Goal: Find specific fact: Find contact information

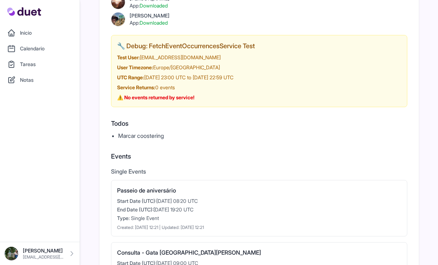
scroll to position [66, 0]
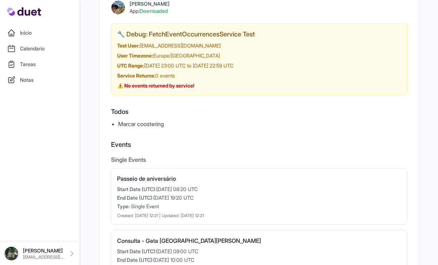
click at [136, 129] on div "🔧 Debug: FetchEventOccurrencesService Test Test User: [EMAIL_ADDRESS][DOMAIN_NA…" at bounding box center [259, 262] width 296 height 478
click at [136, 124] on li "Marcar coostering" at bounding box center [262, 124] width 289 height 9
copy div "Marcar coostering"
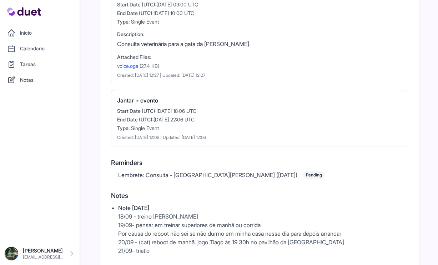
scroll to position [317, 0]
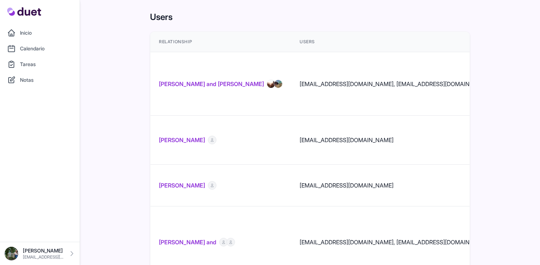
click at [197, 82] on link "[PERSON_NAME] and [PERSON_NAME]" at bounding box center [211, 84] width 105 height 9
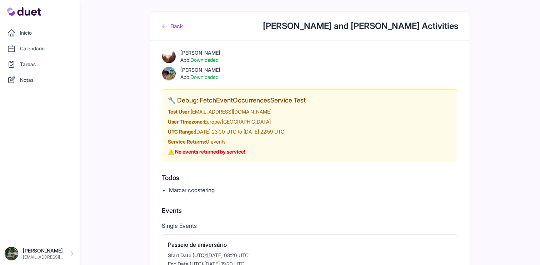
click at [183, 21] on div "Back [PERSON_NAME] and [PERSON_NAME] Activities" at bounding box center [309, 26] width 319 height 29
click at [182, 24] on link "Back" at bounding box center [172, 26] width 21 height 9
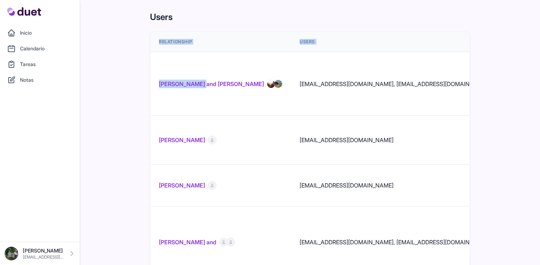
drag, startPoint x: 156, startPoint y: 70, endPoint x: 197, endPoint y: 75, distance: 40.6
click at [167, 65] on td "[PERSON_NAME] and [PERSON_NAME]" at bounding box center [220, 84] width 141 height 64
drag, startPoint x: 160, startPoint y: 71, endPoint x: 199, endPoint y: 75, distance: 39.9
click at [199, 75] on td "[PERSON_NAME] and [PERSON_NAME]" at bounding box center [220, 84] width 141 height 64
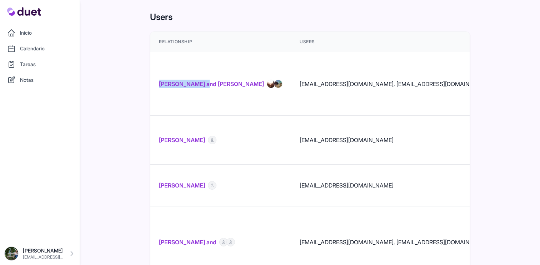
copy link "[PERSON_NAME]"
drag, startPoint x: 143, startPoint y: 65, endPoint x: 243, endPoint y: 87, distance: 102.7
drag, startPoint x: 242, startPoint y: 97, endPoint x: 228, endPoint y: 94, distance: 14.3
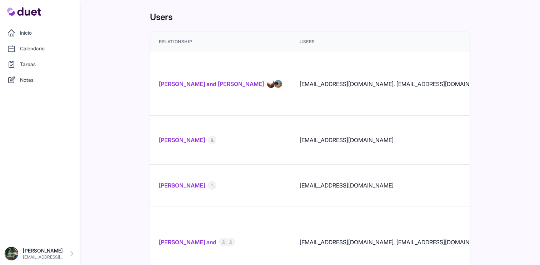
click at [242, 97] on td "[PERSON_NAME] and [PERSON_NAME]" at bounding box center [220, 84] width 141 height 64
click at [292, 79] on td "[EMAIL_ADDRESS][DOMAIN_NAME], [EMAIL_ADDRESS][DOMAIN_NAME]" at bounding box center [417, 84] width 253 height 64
drag, startPoint x: 297, startPoint y: 77, endPoint x: 356, endPoint y: 77, distance: 58.5
click at [356, 77] on td "[EMAIL_ADDRESS][DOMAIN_NAME], [EMAIL_ADDRESS][DOMAIN_NAME]" at bounding box center [417, 84] width 253 height 64
copy td "[EMAIL_ADDRESS][DOMAIN_NAME]"
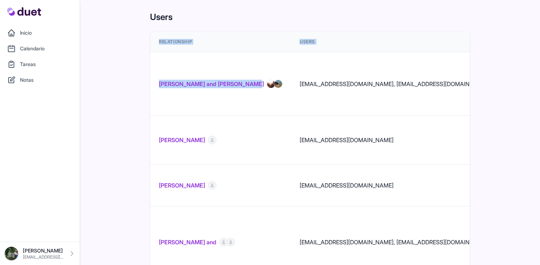
drag, startPoint x: 145, startPoint y: 69, endPoint x: 241, endPoint y: 75, distance: 96.2
drag, startPoint x: 179, startPoint y: 61, endPoint x: 172, endPoint y: 66, distance: 9.2
click at [179, 61] on td "[PERSON_NAME] and [PERSON_NAME]" at bounding box center [220, 84] width 141 height 64
click at [171, 80] on link "[PERSON_NAME] and [PERSON_NAME]" at bounding box center [211, 84] width 105 height 9
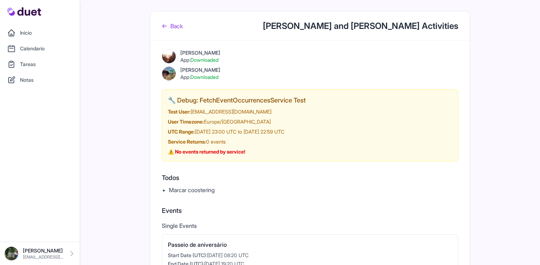
drag, startPoint x: 216, startPoint y: 52, endPoint x: 211, endPoint y: 52, distance: 5.0
click at [211, 52] on div "[PERSON_NAME]" at bounding box center [200, 52] width 40 height 7
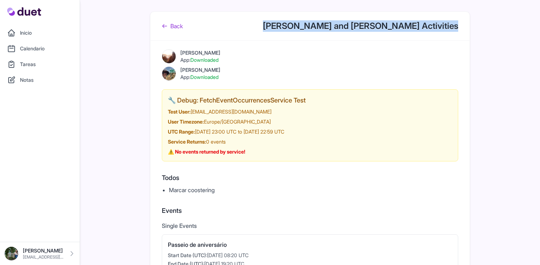
drag, startPoint x: 289, startPoint y: 24, endPoint x: 479, endPoint y: 28, distance: 189.5
copy h1 "[PERSON_NAME] and [PERSON_NAME] Activities"
